Goal: Task Accomplishment & Management: Manage account settings

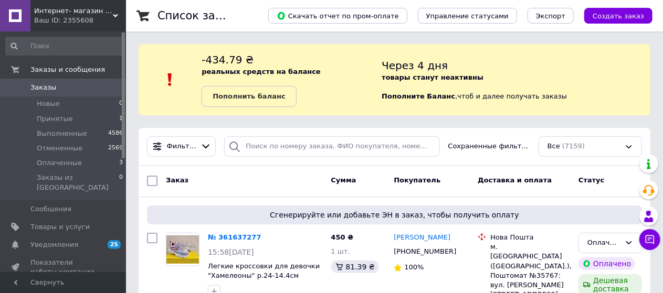
drag, startPoint x: 349, startPoint y: 123, endPoint x: 339, endPoint y: 123, distance: 10.5
click at [55, 117] on span "Принятые" at bounding box center [55, 118] width 36 height 9
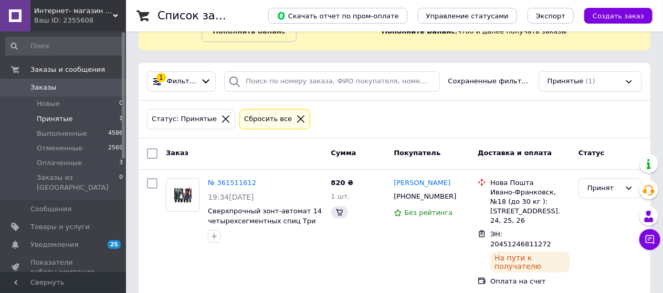
scroll to position [68, 0]
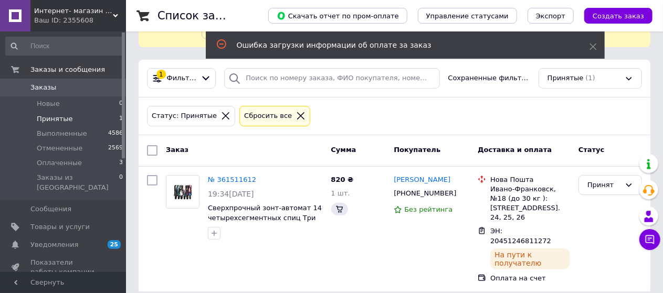
click at [54, 115] on span "Принятые" at bounding box center [55, 118] width 36 height 9
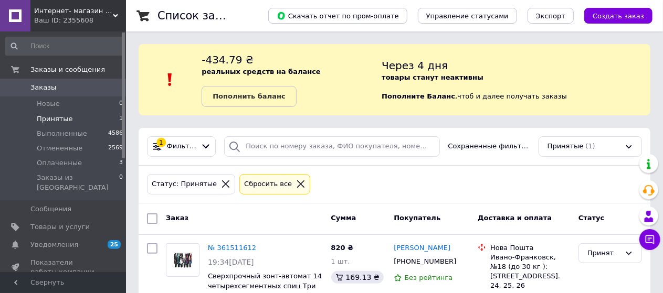
click at [346, 122] on div "Список заказов Скачать отчет по пром-оплате Управление статусами Экспорт Создат…" at bounding box center [394, 186] width 537 height 373
click at [48, 162] on span "Оплаченные" at bounding box center [59, 163] width 45 height 9
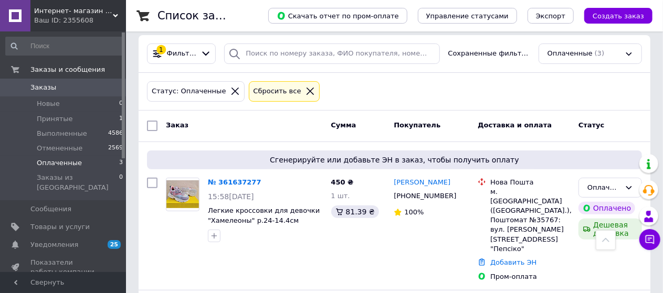
scroll to position [60, 0]
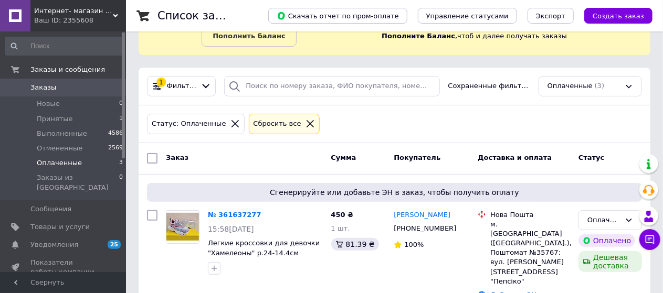
click at [360, 112] on div "Статус: Оплаченные Сбросить все" at bounding box center [394, 124] width 499 height 25
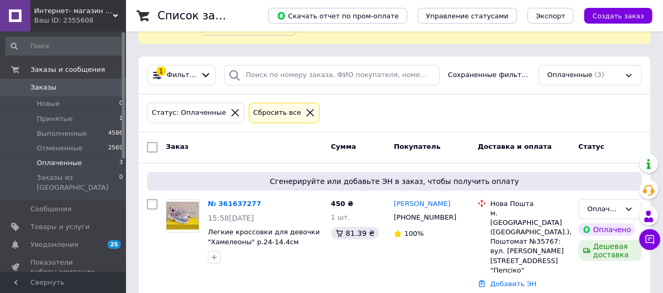
scroll to position [0, 0]
